Goal: Contribute content: Add original content to the website for others to see

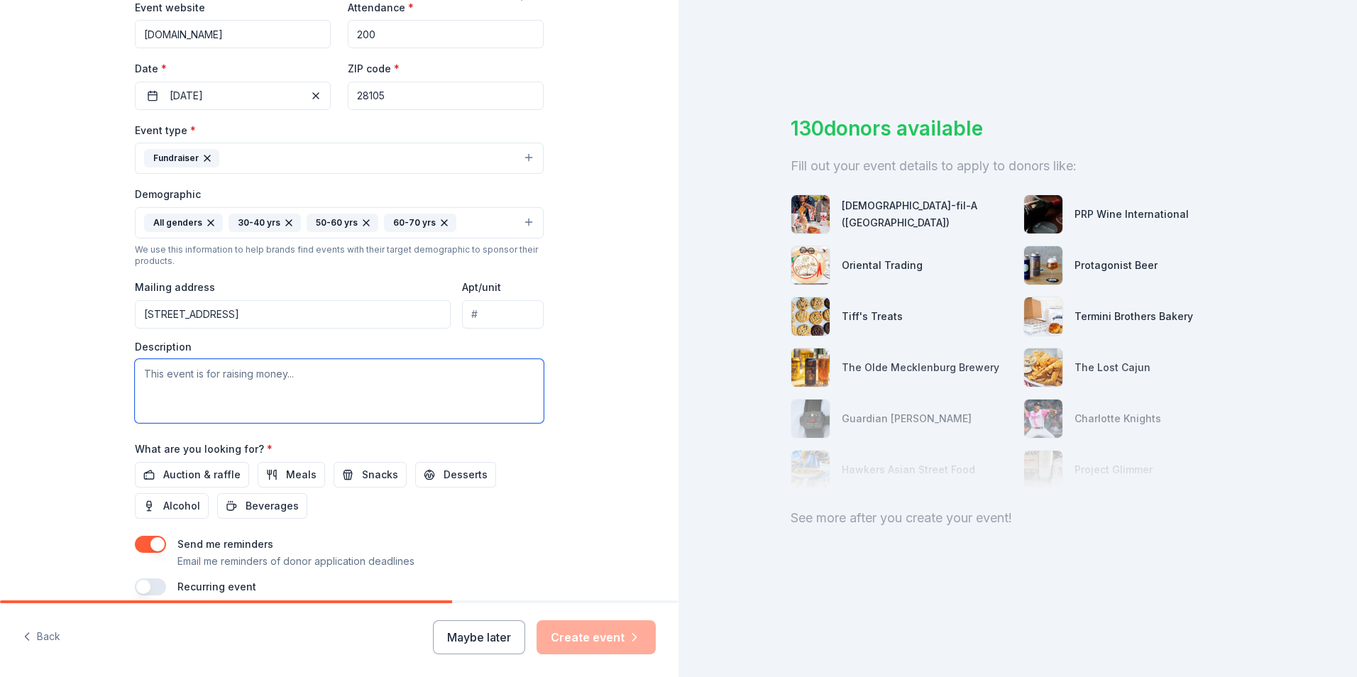
scroll to position [347, 0]
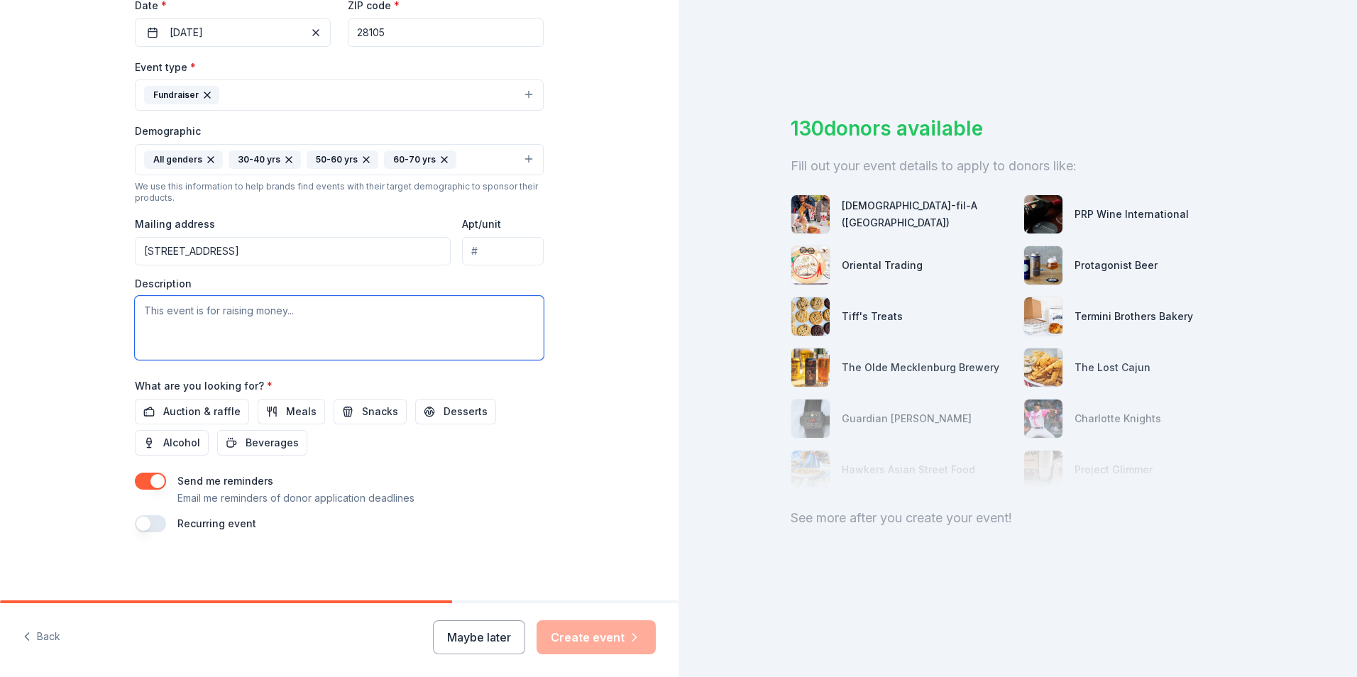
click at [275, 328] on textarea at bounding box center [339, 328] width 409 height 64
click at [182, 314] on textarea at bounding box center [339, 328] width 409 height 64
paste textarea "Director of Community Initiatives"
type textarea "Director of Community Initiatives"
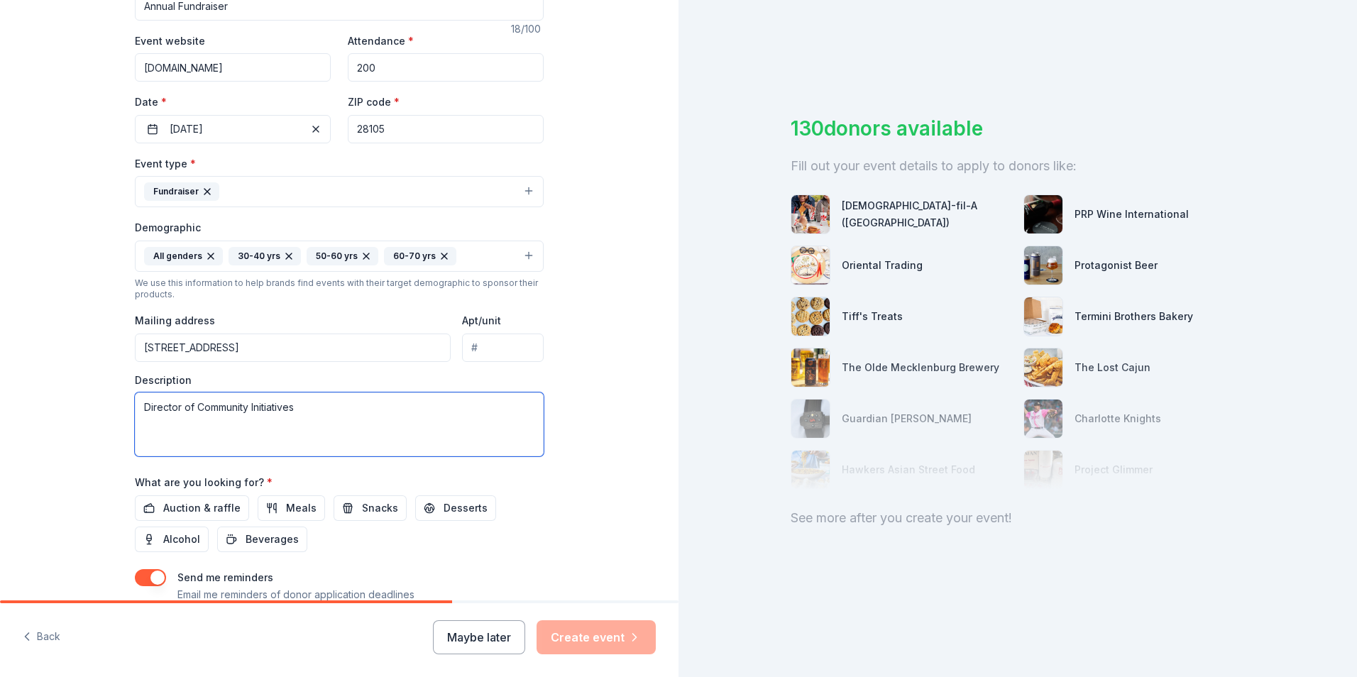
scroll to position [276, 0]
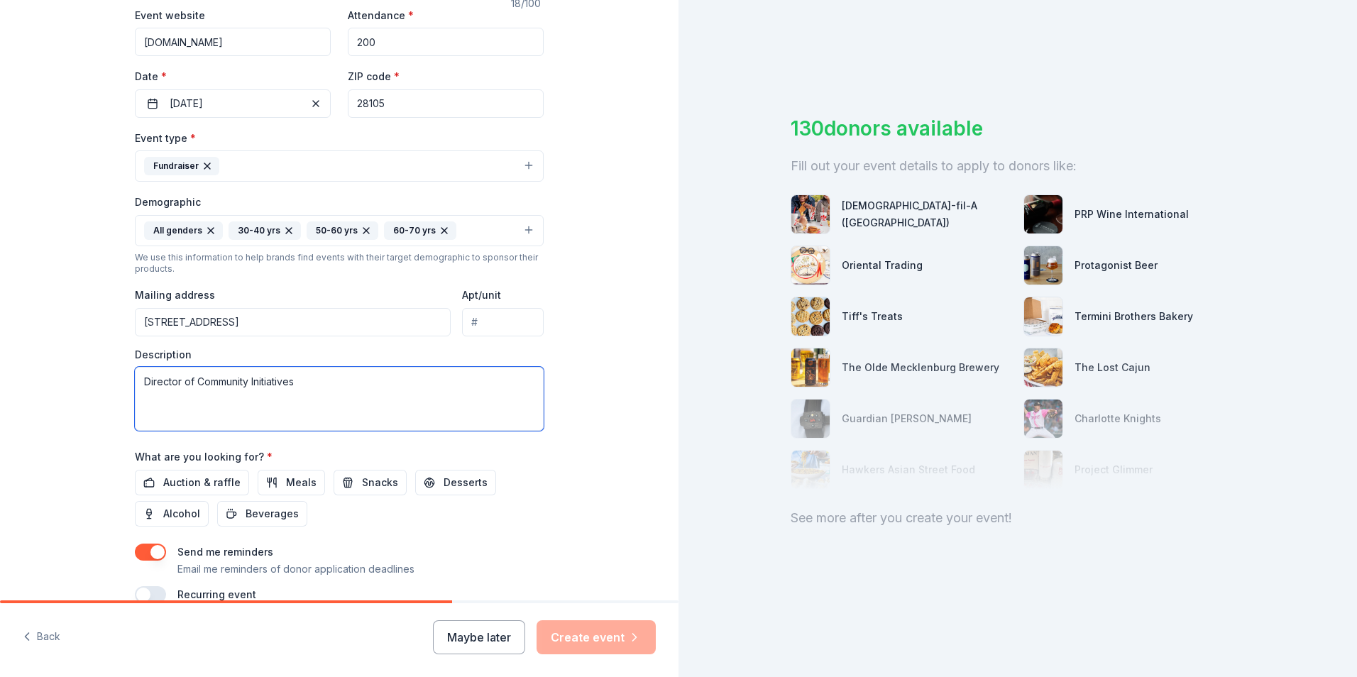
drag, startPoint x: 269, startPoint y: 377, endPoint x: 111, endPoint y: 355, distance: 158.9
click at [112, 355] on div "Tell us about your event. We'll find in-kind donations you can apply for. Event…" at bounding box center [339, 197] width 454 height 947
drag, startPoint x: 255, startPoint y: 361, endPoint x: 258, endPoint y: 368, distance: 7.6
click at [255, 361] on div "Description" at bounding box center [339, 390] width 409 height 84
click at [260, 382] on textarea at bounding box center [339, 399] width 409 height 64
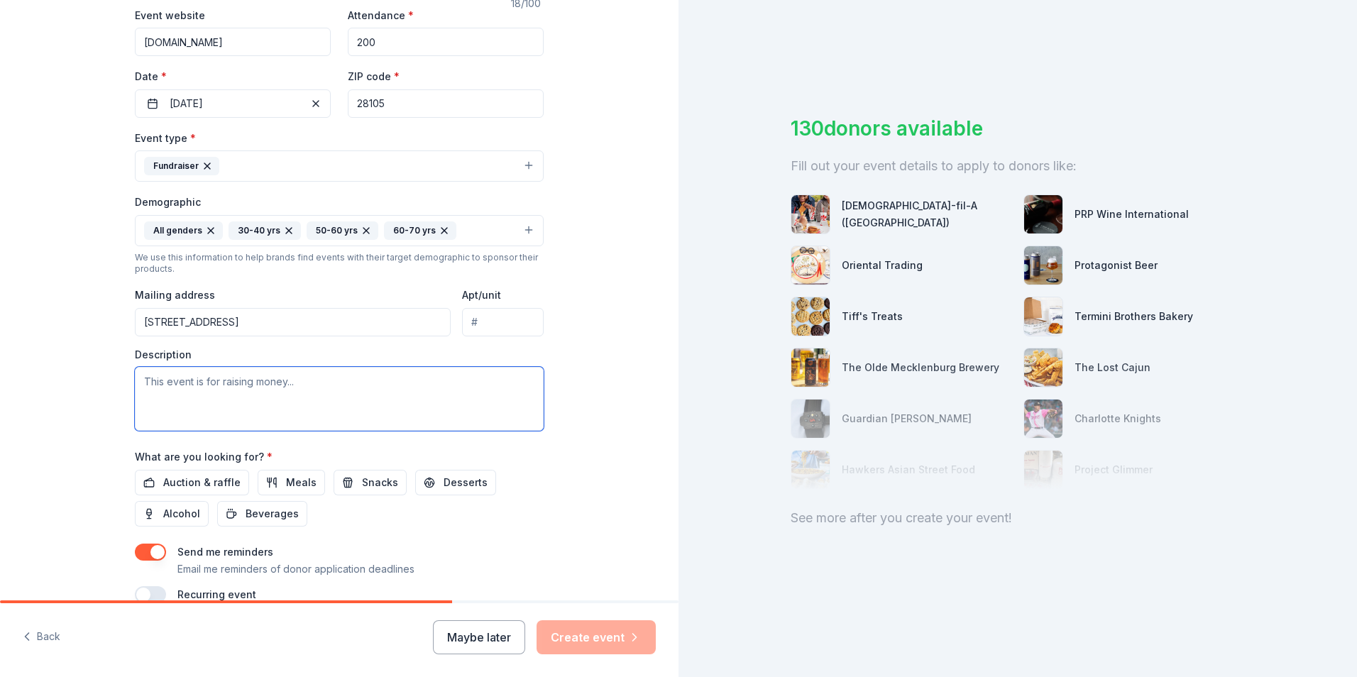
paste textarea "The Hearts & Hands Benefit is our clinic’s signature event. The evening consist…"
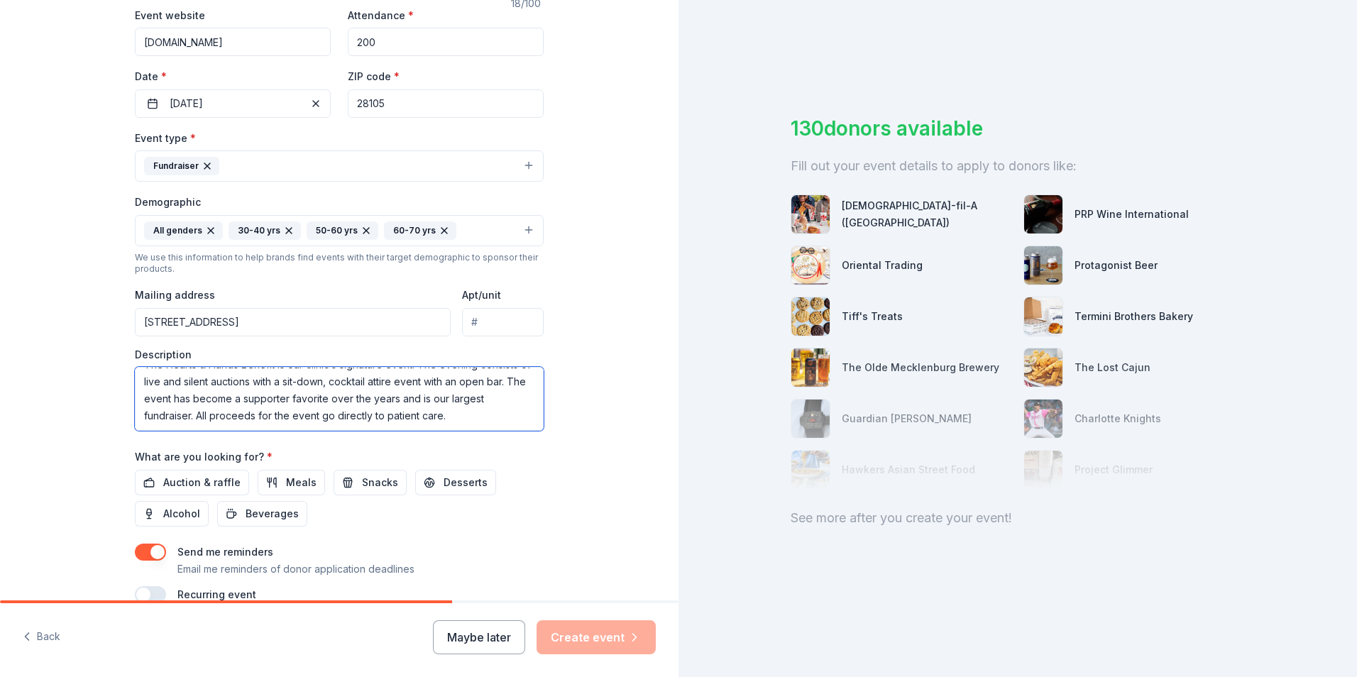
scroll to position [347, 0]
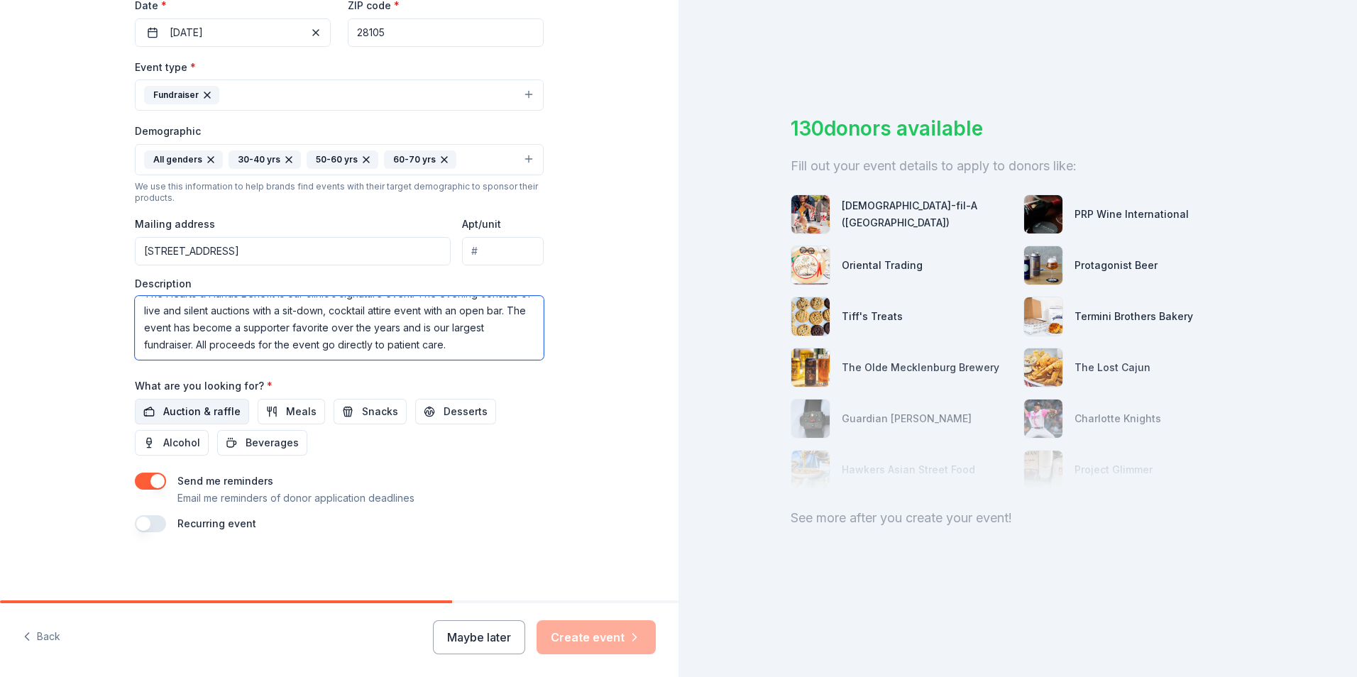
type textarea "The Hearts & Hands Benefit is our clinic’s signature event. The evening consist…"
click at [178, 411] on span "Auction & raffle" at bounding box center [201, 411] width 77 height 17
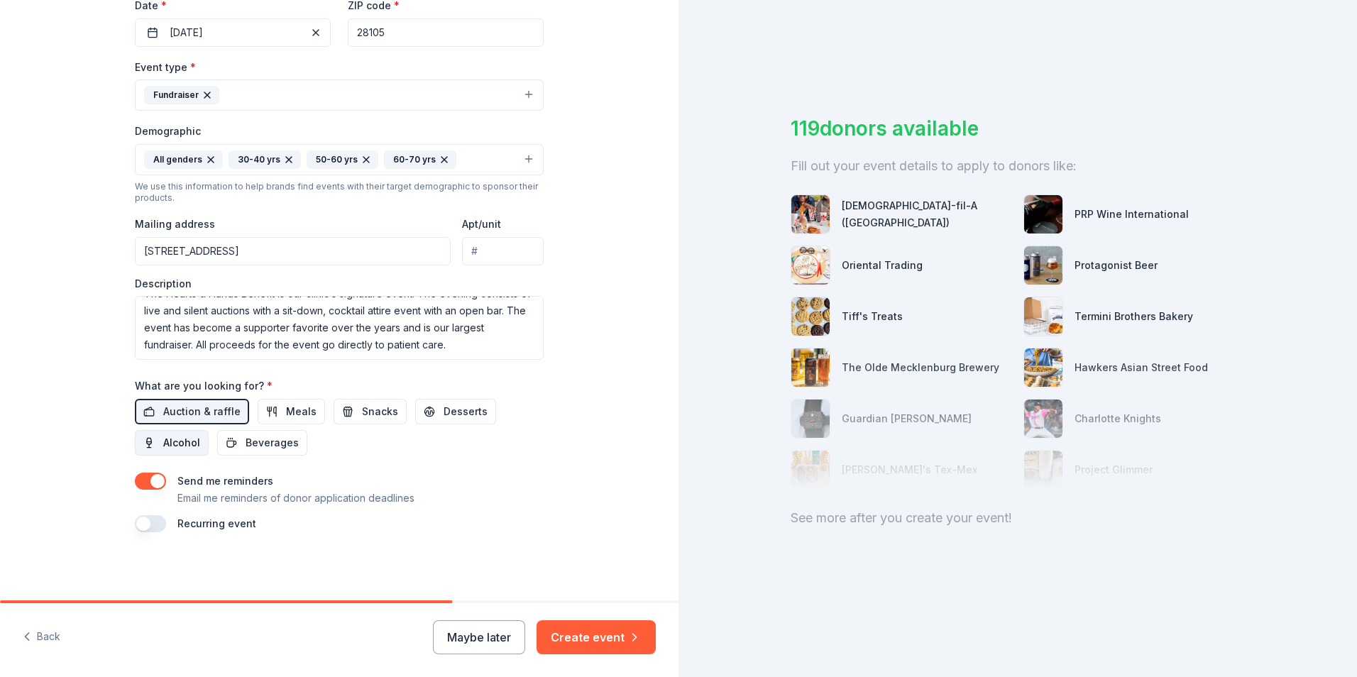
click at [163, 437] on span "Alcohol" at bounding box center [181, 442] width 37 height 17
click at [298, 419] on span "Meals" at bounding box center [301, 411] width 31 height 17
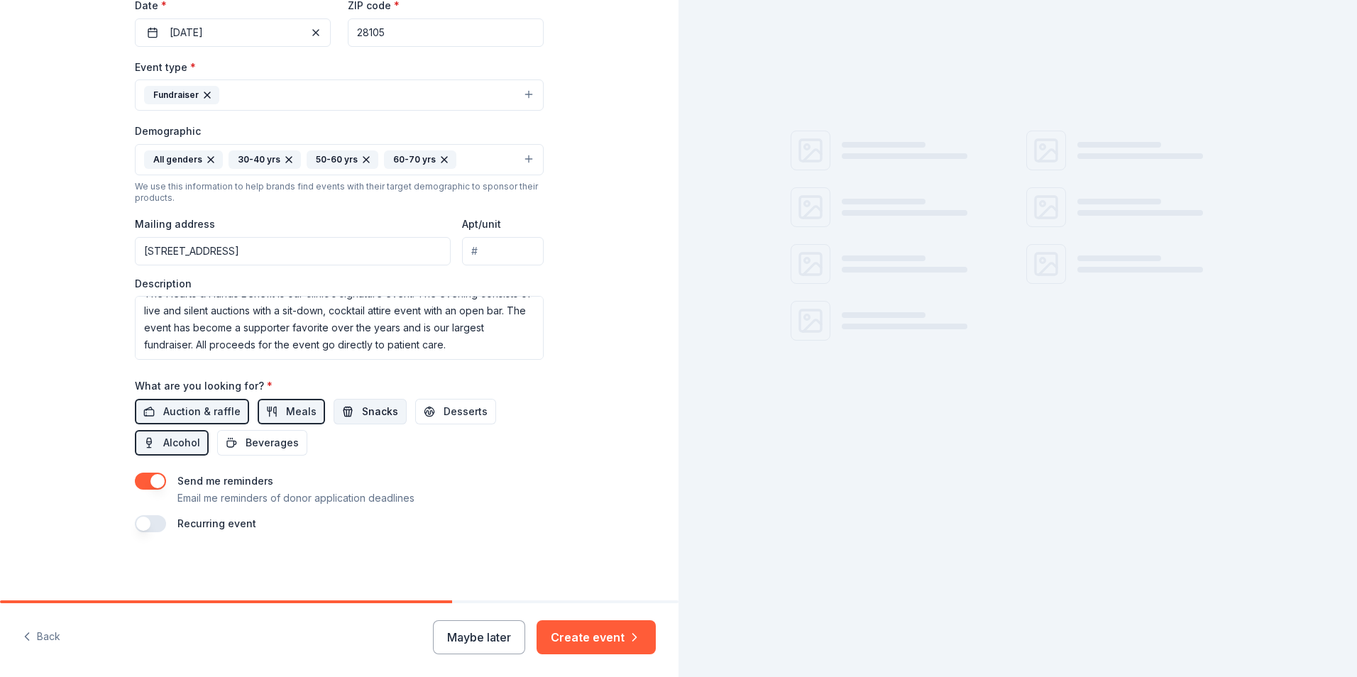
click at [362, 416] on span "Snacks" at bounding box center [380, 411] width 36 height 17
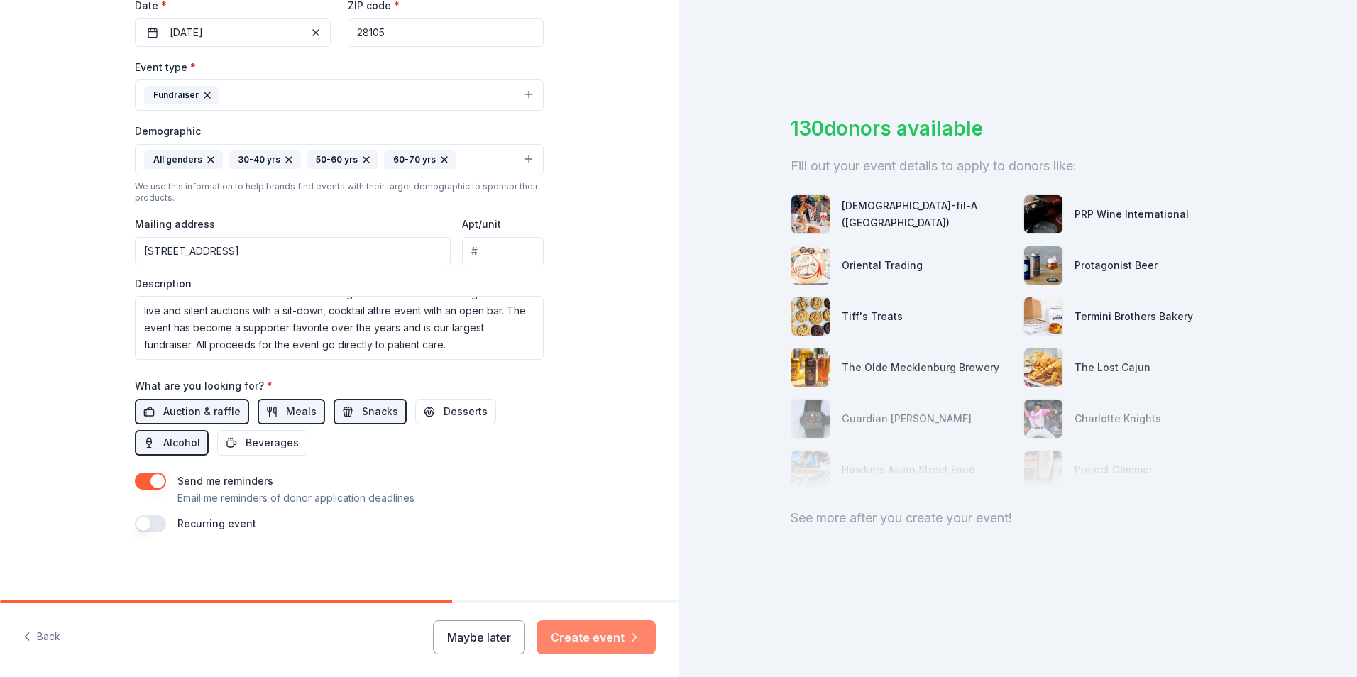
click at [606, 633] on button "Create event" at bounding box center [595, 637] width 119 height 34
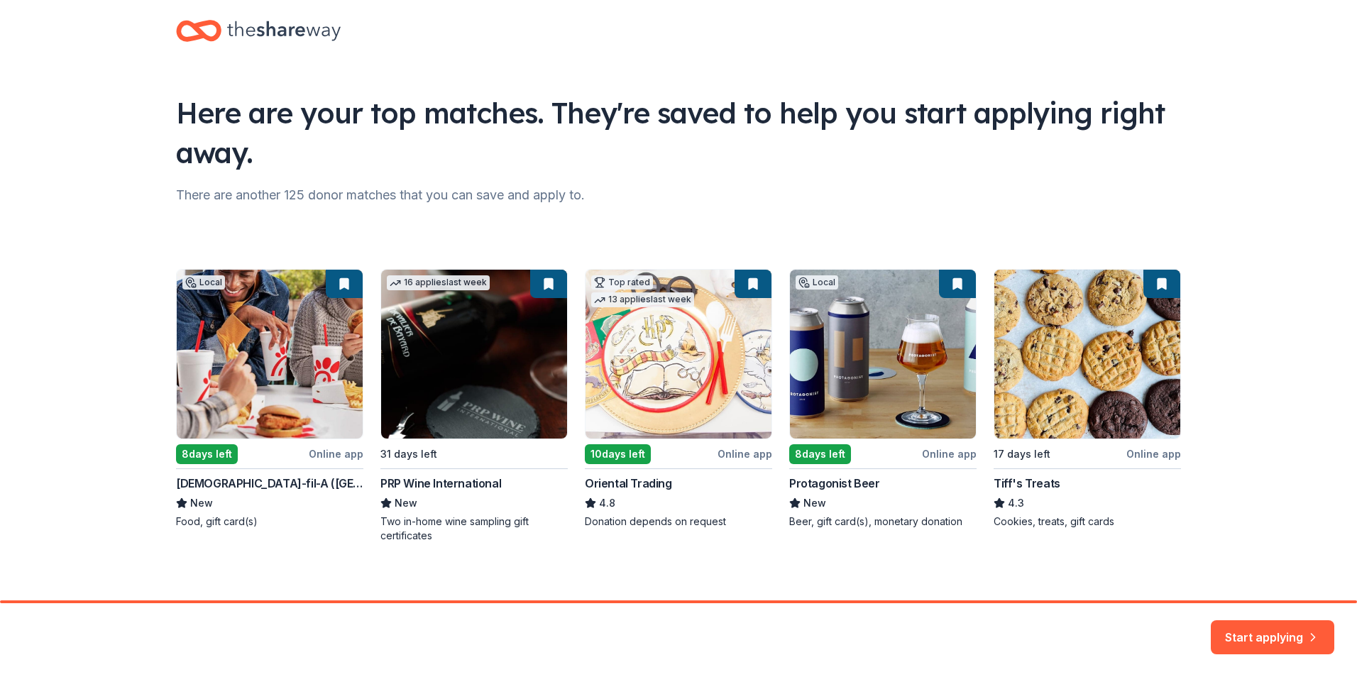
scroll to position [31, 0]
